Goal: Information Seeking & Learning: Get advice/opinions

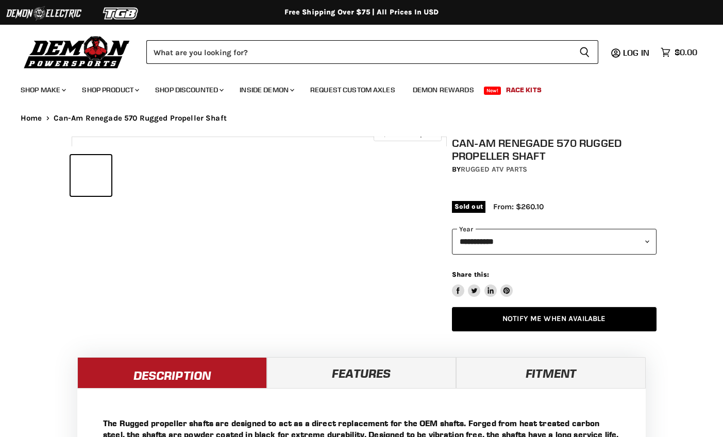
select select "******"
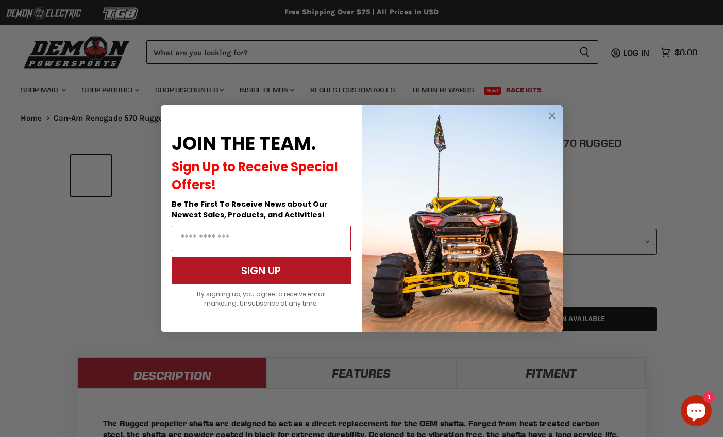
select select "******"
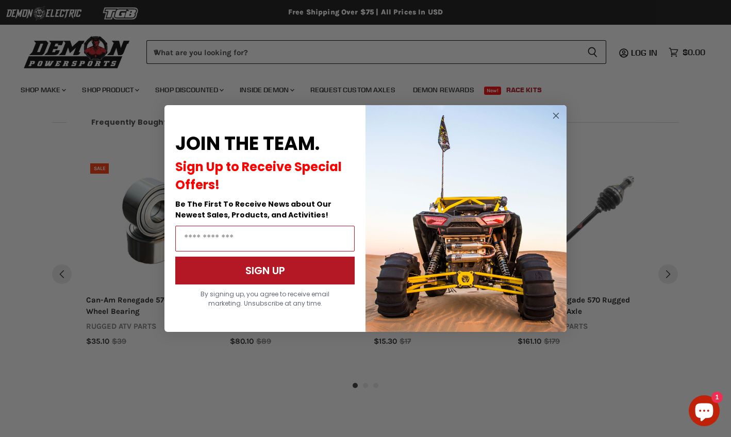
scroll to position [902, 0]
